Goal: Use online tool/utility: Utilize a website feature to perform a specific function

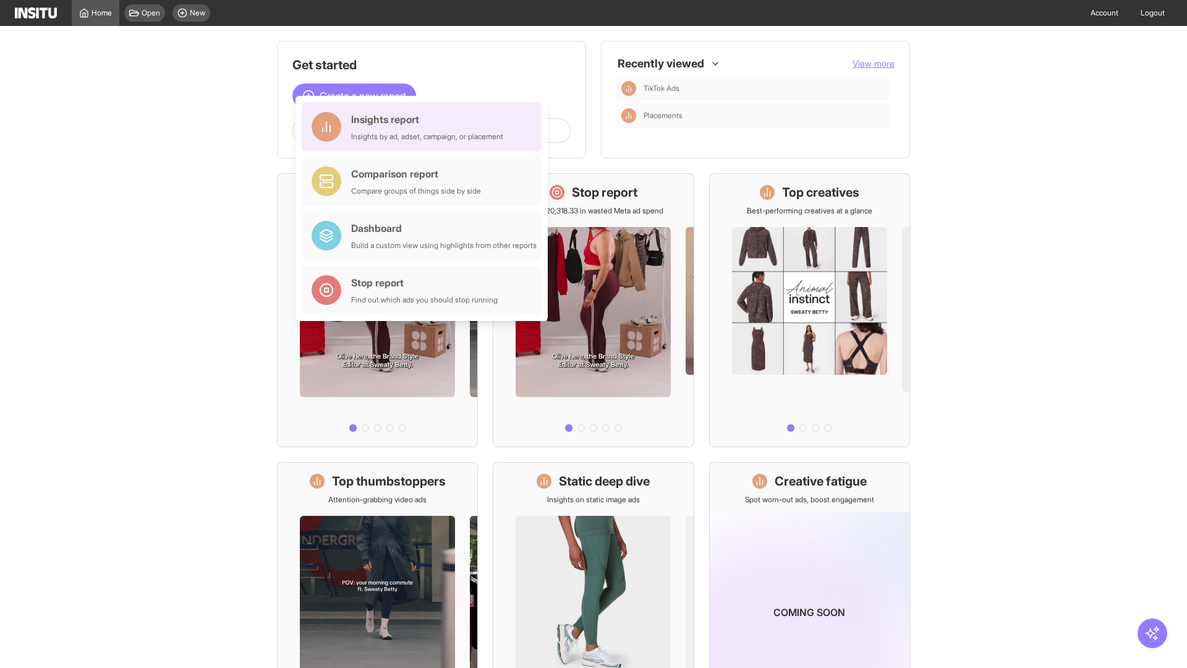
click at [425, 127] on div "Insights report Insights by ad, adset, campaign, or placement" at bounding box center [427, 127] width 152 height 30
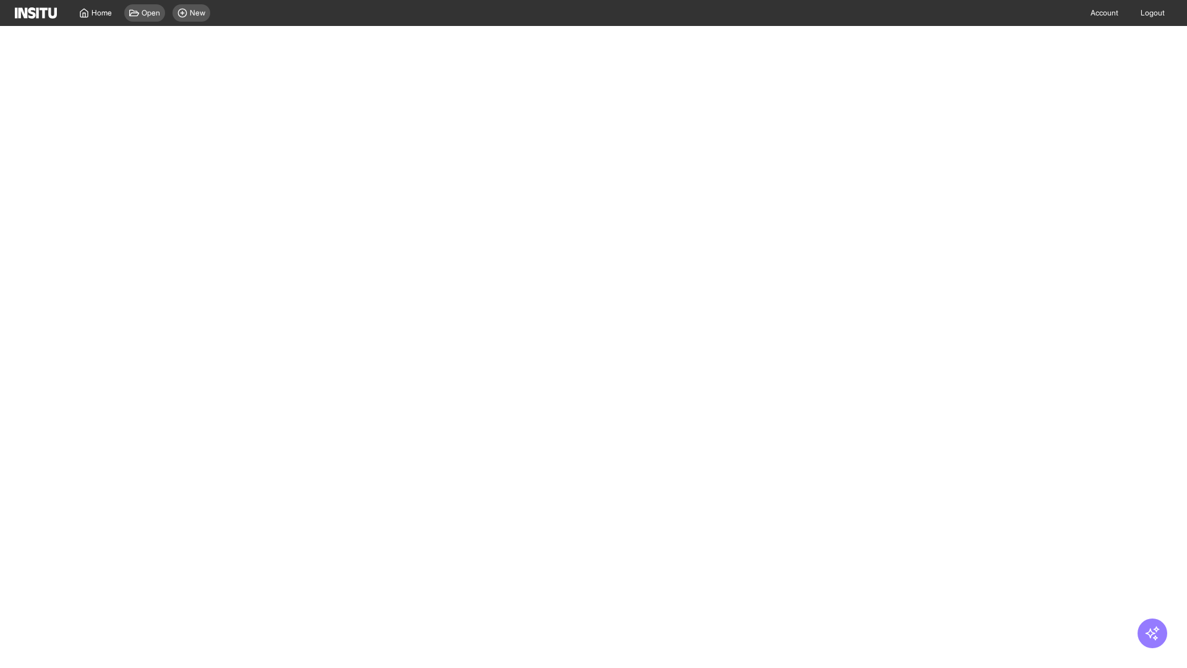
select select "**"
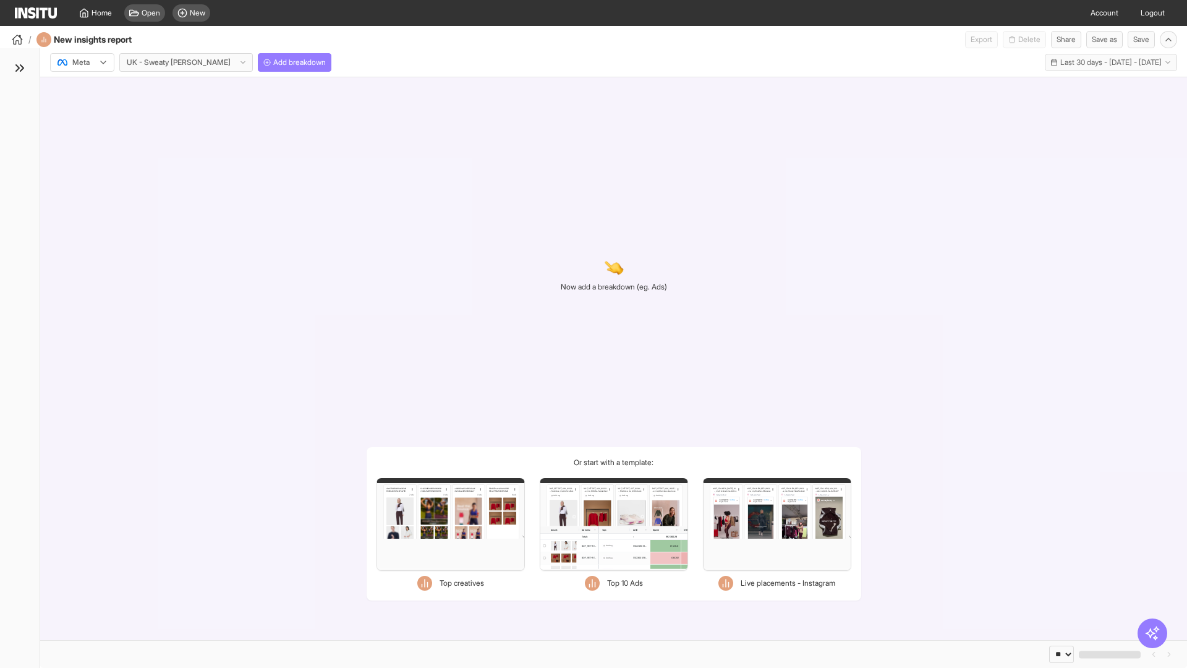
click at [82, 62] on div at bounding box center [73, 62] width 35 height 12
click at [82, 89] on span "Meta" at bounding box center [81, 88] width 17 height 11
click at [273, 62] on span "Add breakdown" at bounding box center [299, 62] width 53 height 10
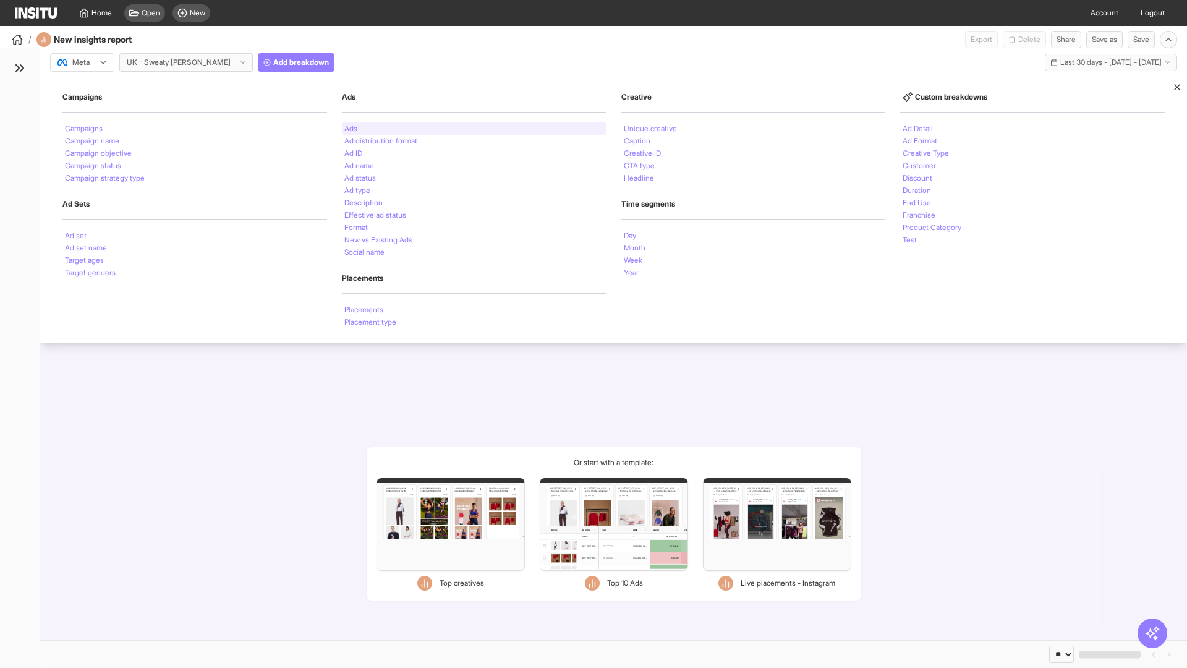
click at [351, 129] on li "Ads" at bounding box center [350, 128] width 13 height 7
